Goal: Task Accomplishment & Management: Manage account settings

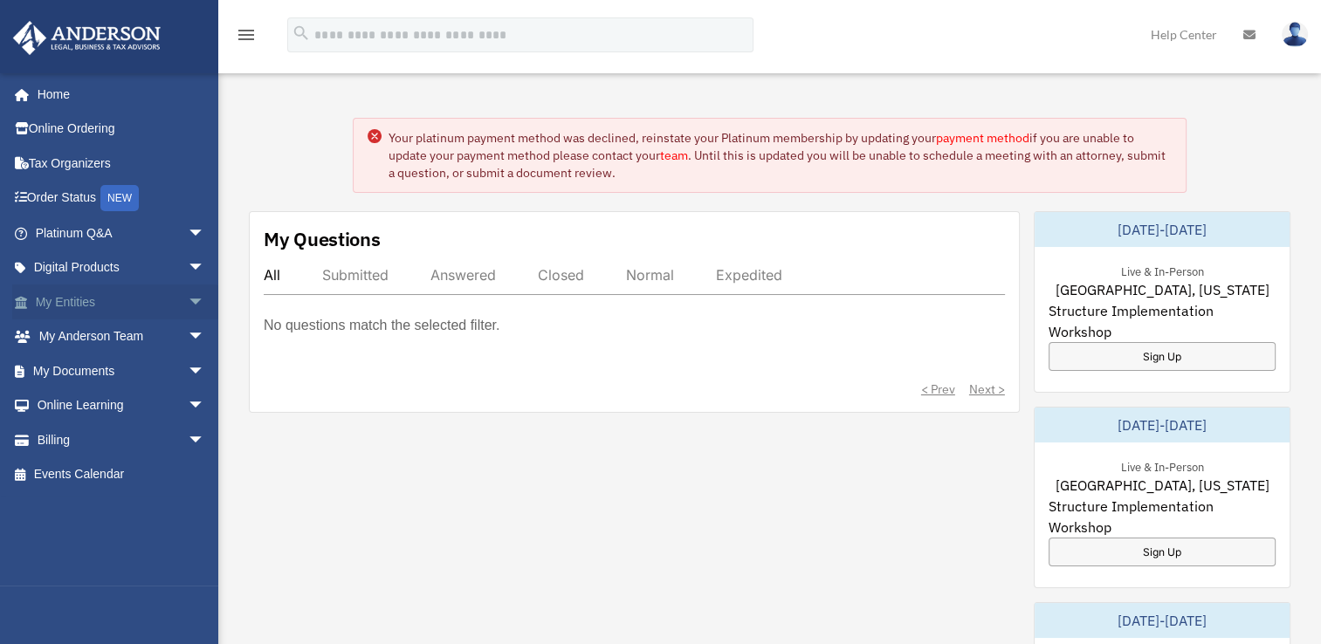
click at [188, 304] on span "arrow_drop_down" at bounding box center [205, 303] width 35 height 36
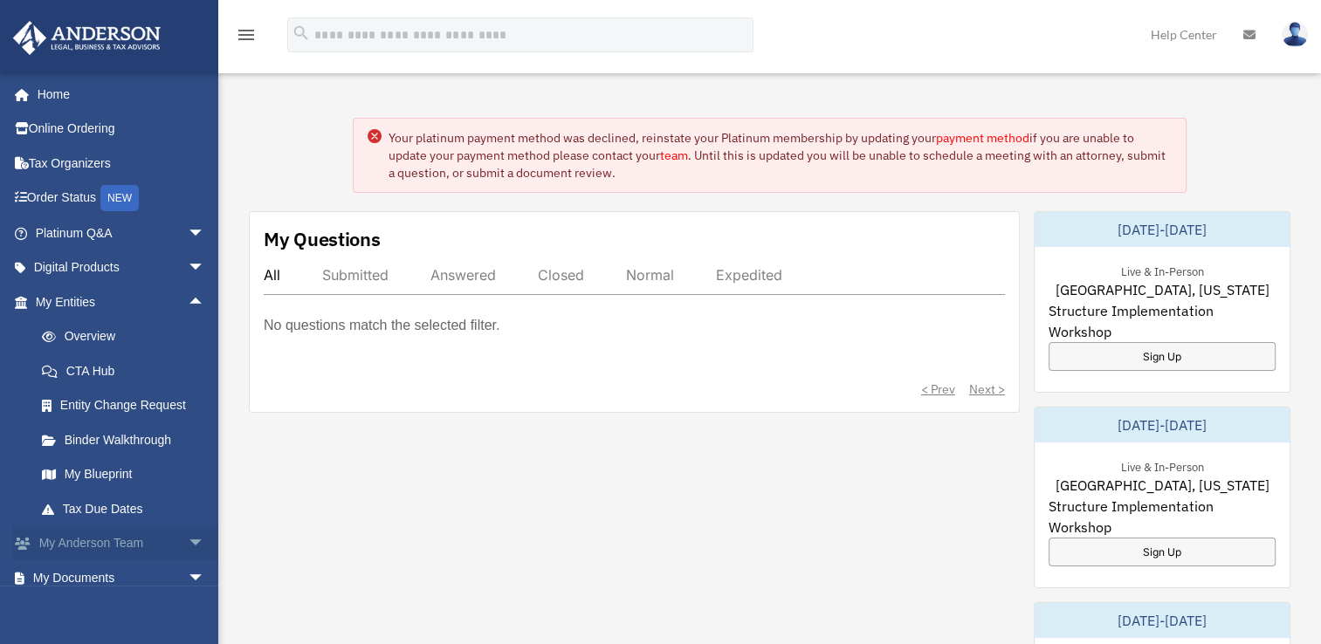
click at [188, 547] on span "arrow_drop_down" at bounding box center [205, 544] width 35 height 36
click at [143, 259] on link "Digital Products arrow_drop_down" at bounding box center [121, 268] width 219 height 35
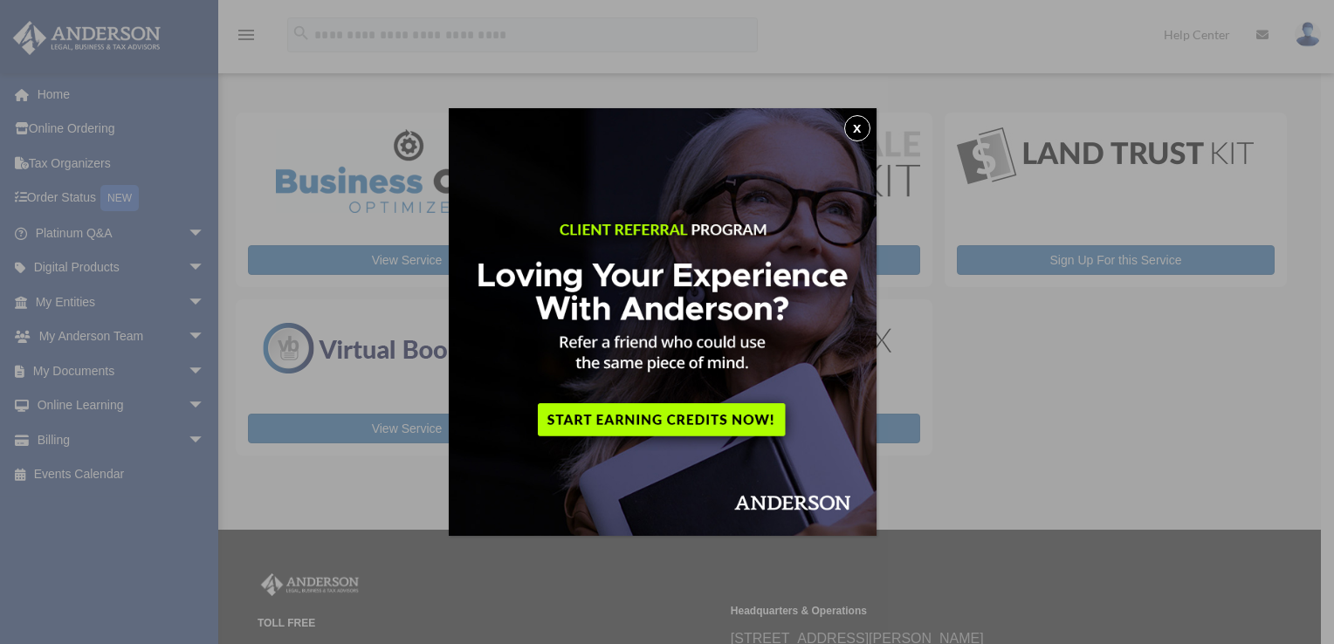
click at [861, 138] on button "x" at bounding box center [857, 128] width 26 height 26
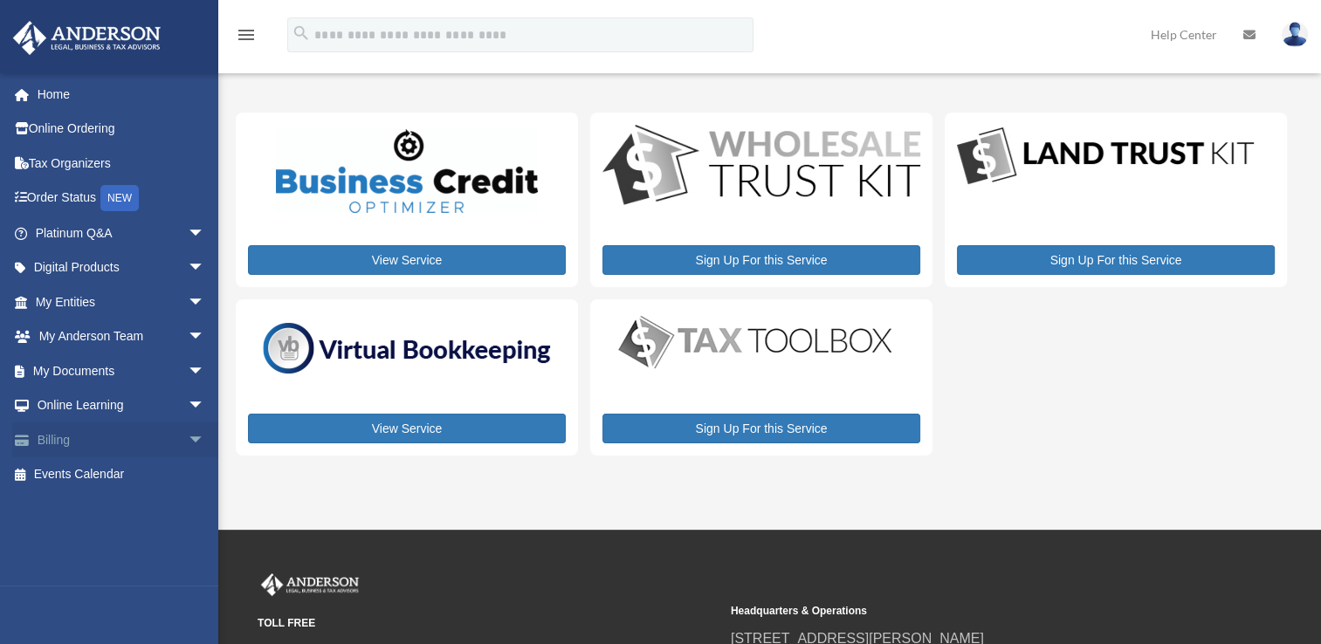
click at [77, 430] on link "Billing arrow_drop_down" at bounding box center [121, 440] width 219 height 35
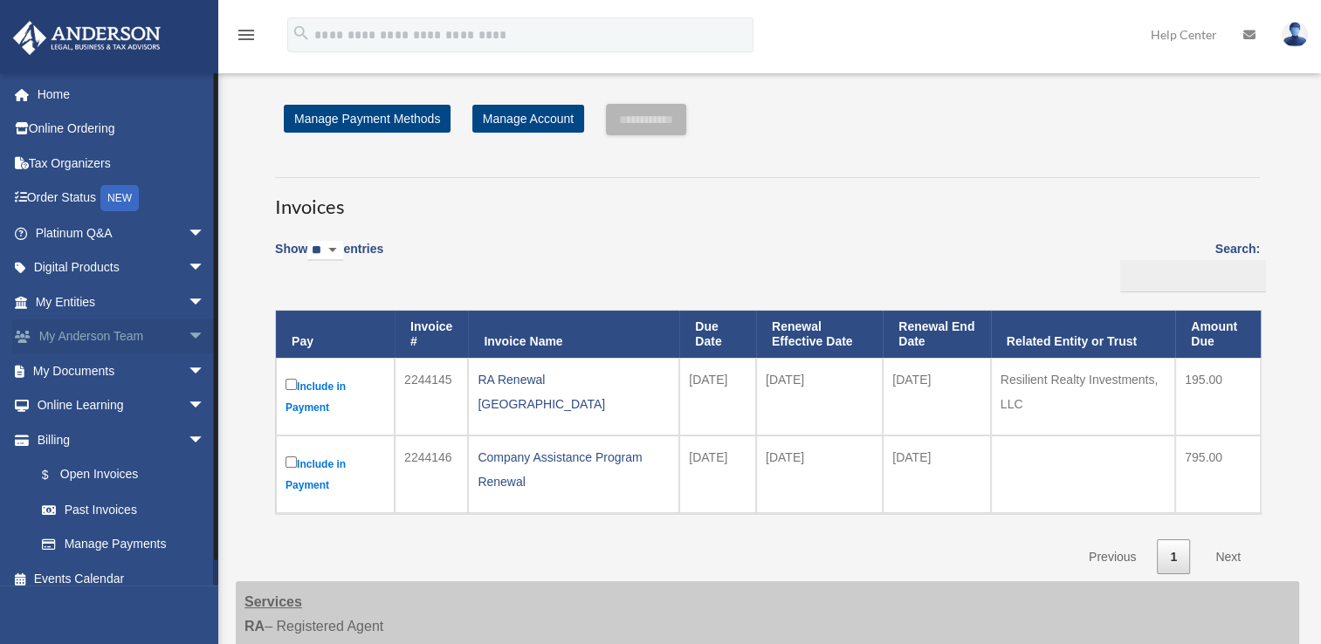
click at [165, 339] on link "My Anderson Team arrow_drop_down" at bounding box center [121, 337] width 219 height 35
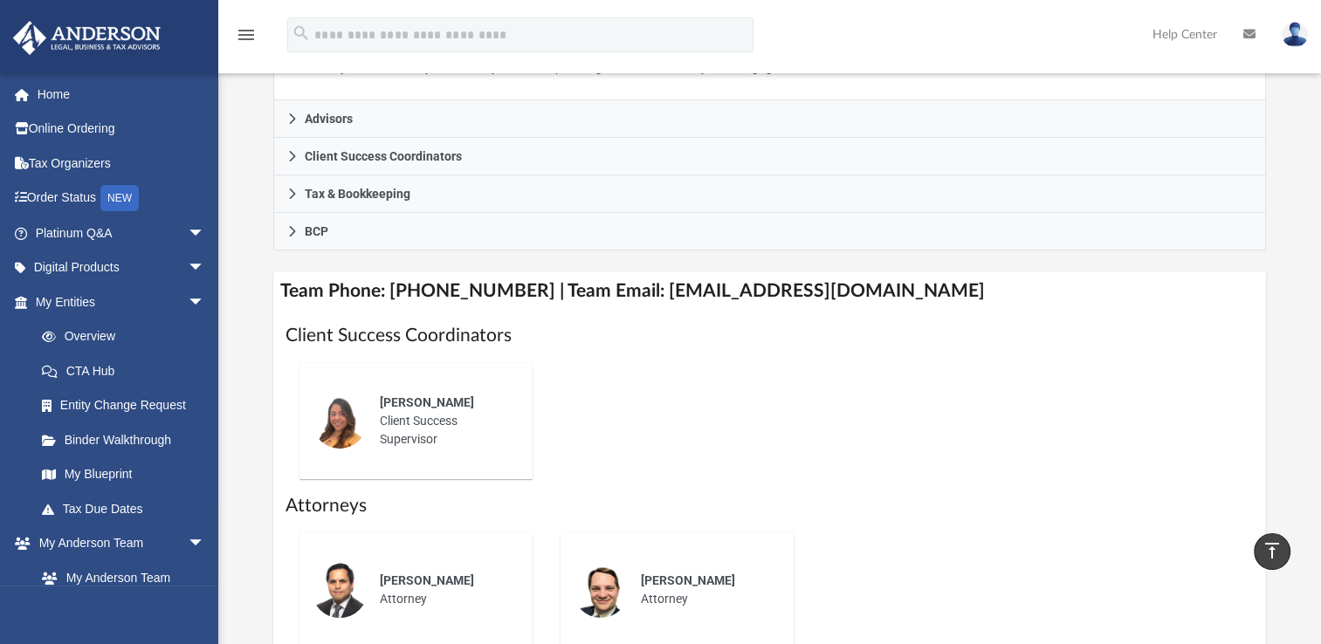
scroll to position [1051, 0]
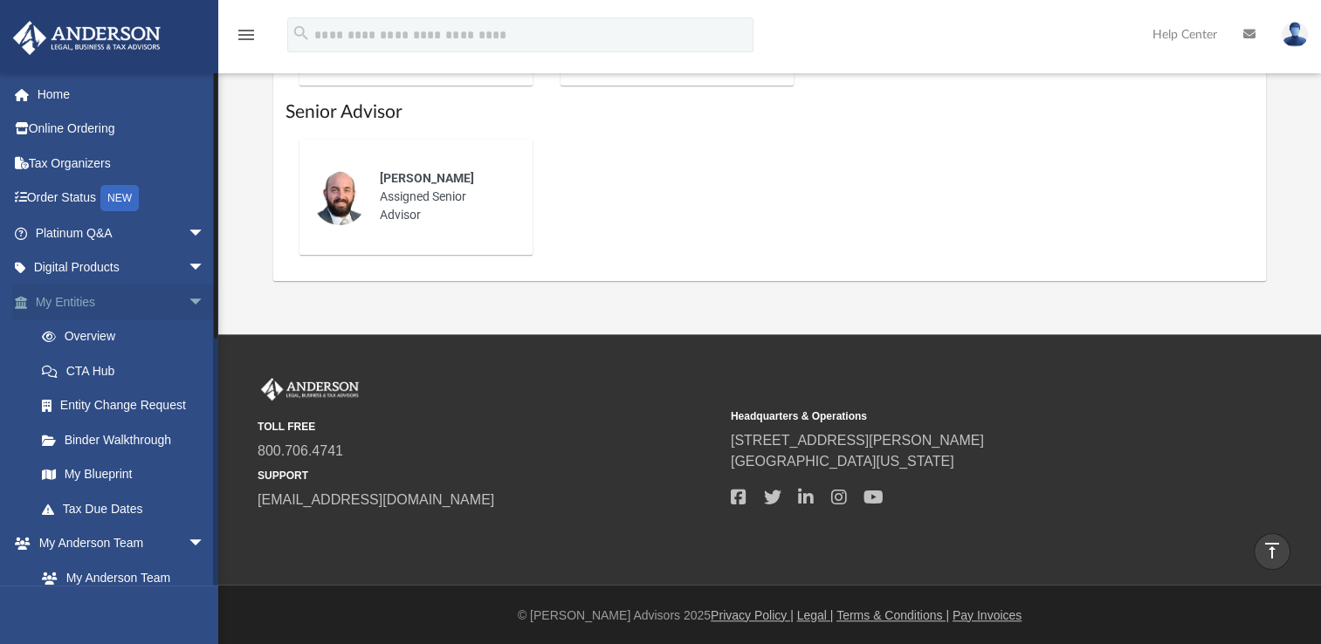
click at [188, 299] on span "arrow_drop_down" at bounding box center [205, 303] width 35 height 36
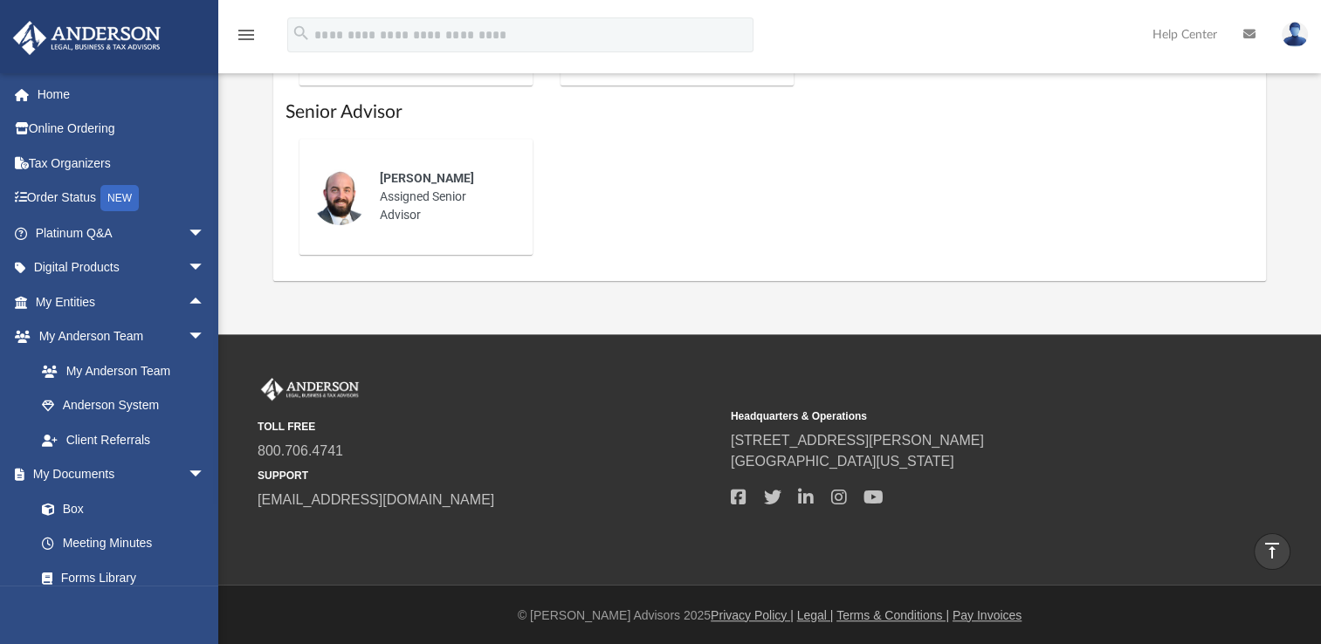
click at [212, 604] on div "lilbit0006@gmail.com Sign Out lilbit0006@gmail.com Home Online Ordering Tax Org…" at bounding box center [109, 394] width 218 height 644
click at [216, 596] on div "lilbit0006@gmail.com Sign Out lilbit0006@gmail.com Home Online Ordering Tax Org…" at bounding box center [109, 394] width 218 height 644
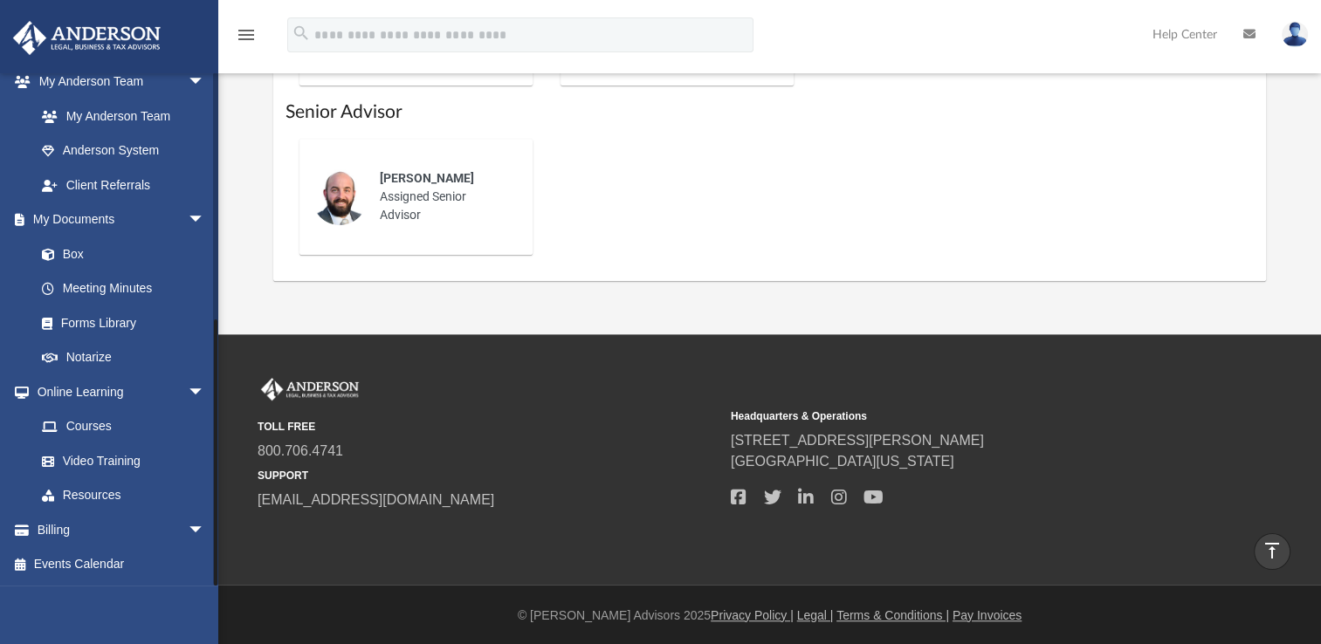
click at [213, 403] on div at bounding box center [215, 328] width 5 height 513
click at [214, 403] on div at bounding box center [215, 453] width 3 height 266
click at [188, 531] on span "arrow_drop_down" at bounding box center [205, 530] width 35 height 36
click at [164, 571] on link "$ Open Invoices" at bounding box center [127, 565] width 207 height 36
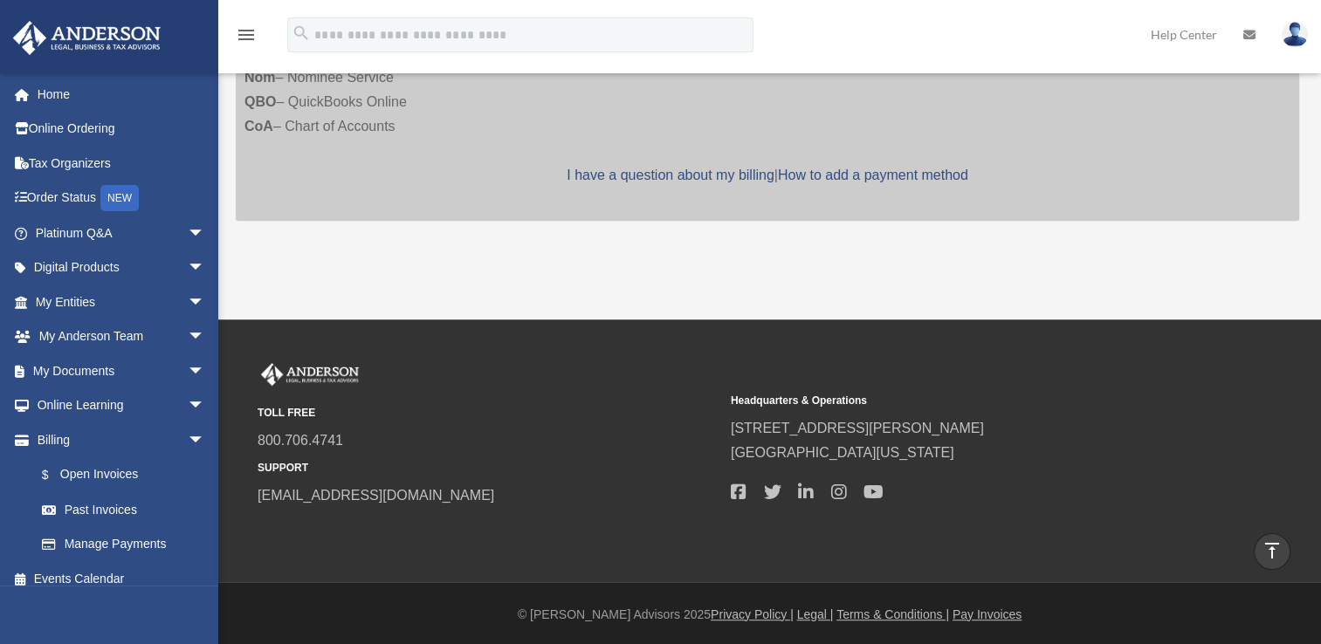
scroll to position [133, 0]
